Goal: Find specific page/section: Find specific page/section

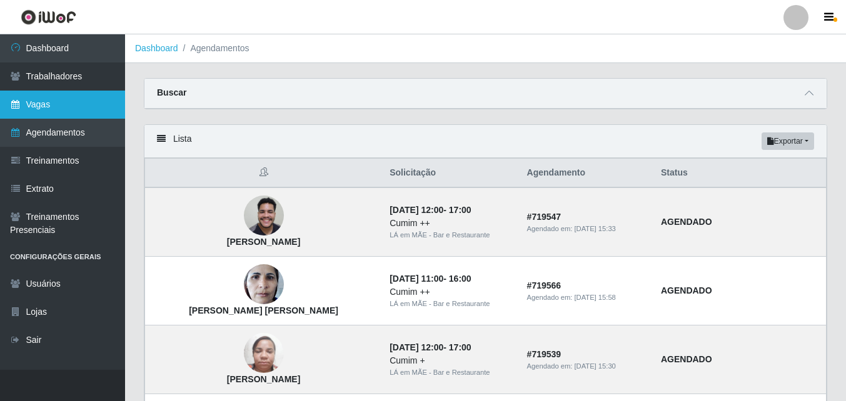
click at [24, 101] on link "Vagas" at bounding box center [62, 105] width 125 height 28
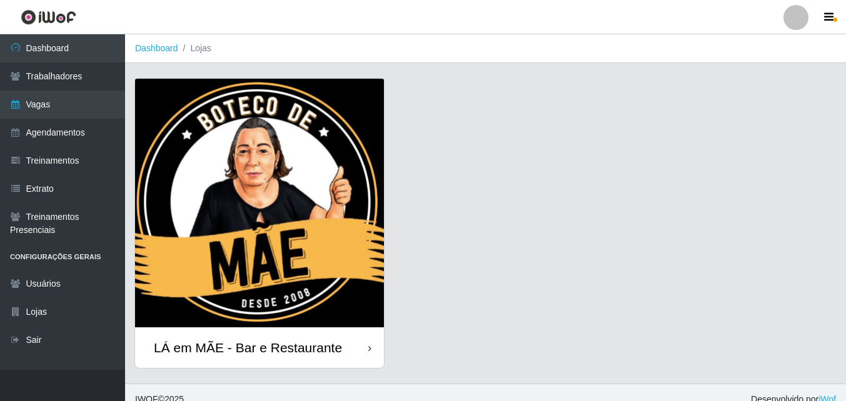
click at [261, 344] on div "LÁ em MÃE - Bar e Restaurante" at bounding box center [248, 348] width 188 height 16
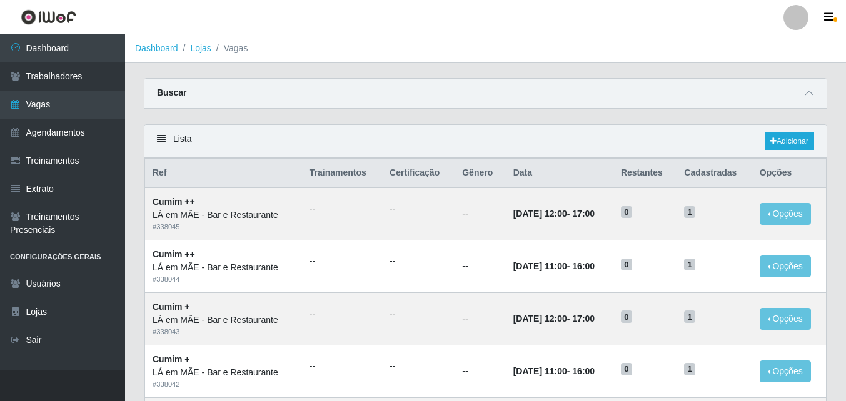
scroll to position [250, 0]
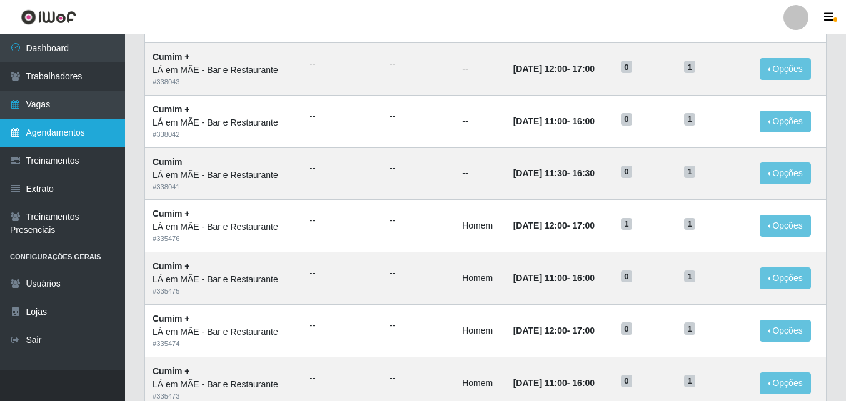
click at [49, 126] on link "Agendamentos" at bounding box center [62, 133] width 125 height 28
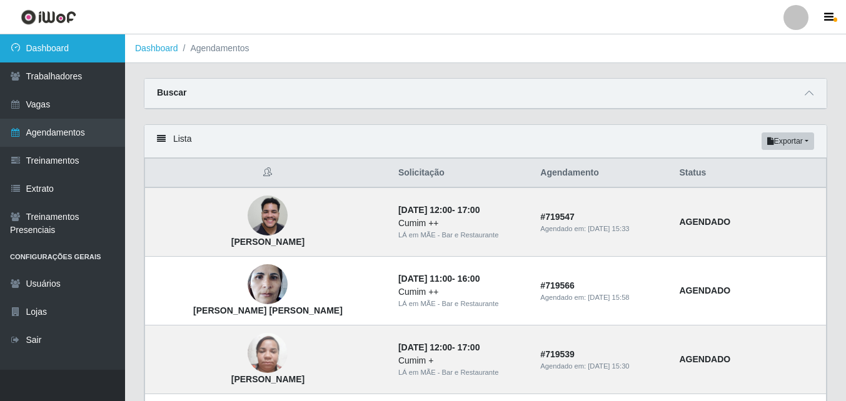
click at [51, 39] on link "Dashboard" at bounding box center [62, 48] width 125 height 28
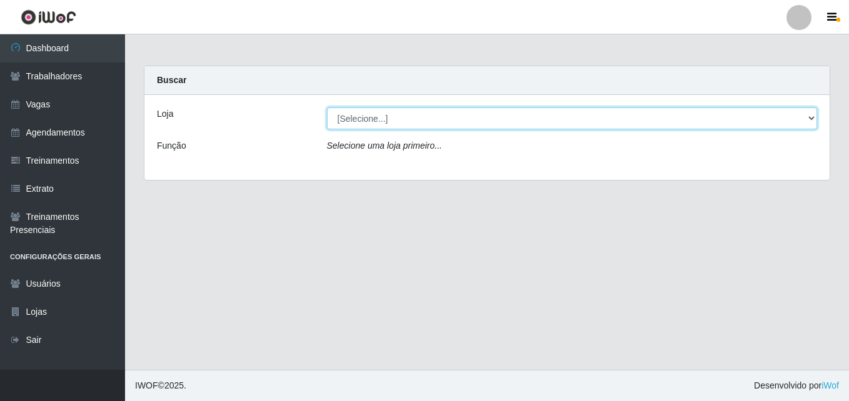
click at [369, 121] on select "[Selecione...] LÁ em MÃE - Bar e Restaurante" at bounding box center [572, 119] width 491 height 22
select select "265"
click at [327, 108] on select "[Selecione...] LÁ em MÃE - Bar e Restaurante" at bounding box center [572, 119] width 491 height 22
